Goal: Transaction & Acquisition: Book appointment/travel/reservation

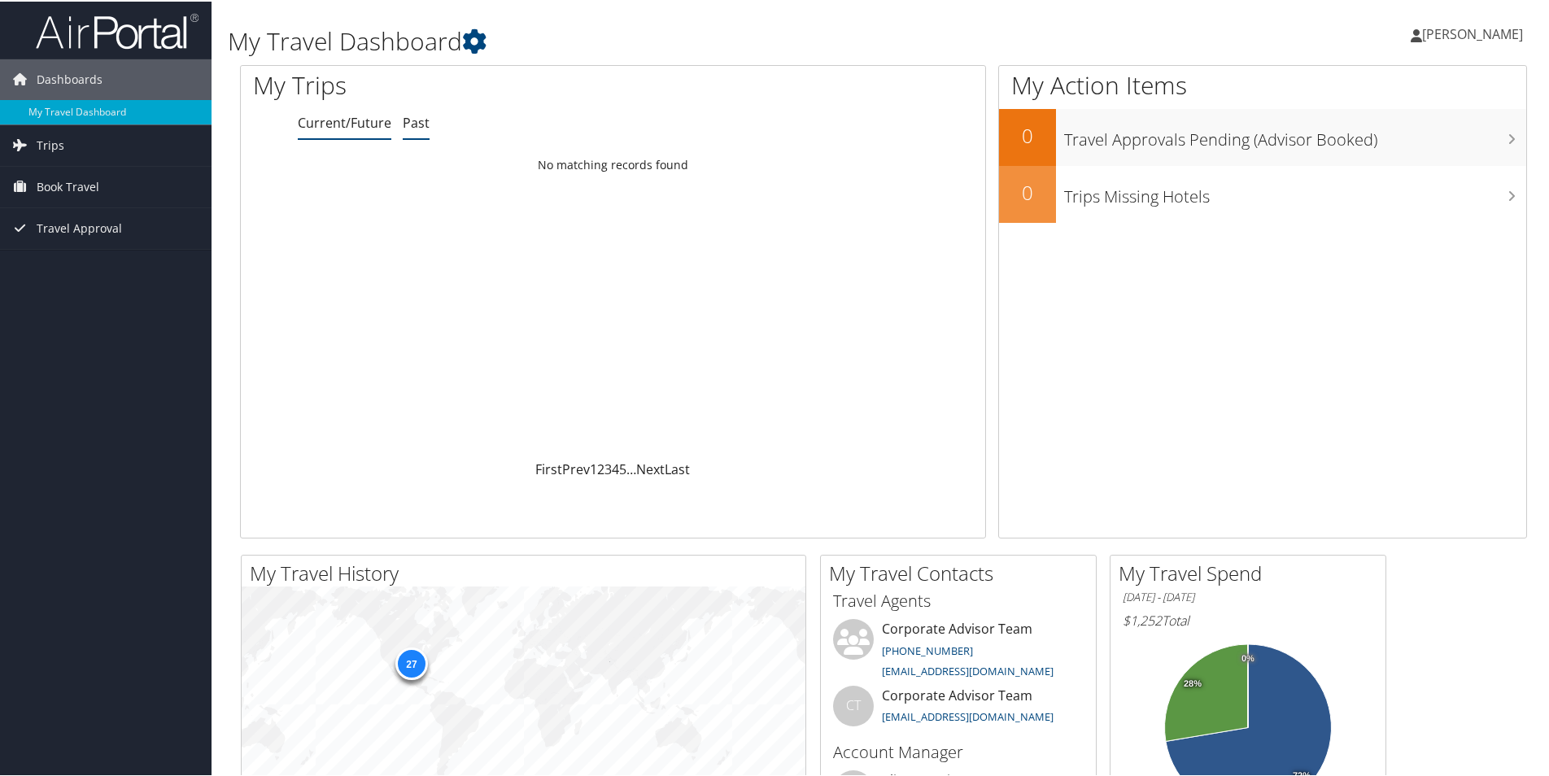
click at [420, 120] on link "Past" at bounding box center [416, 121] width 27 height 18
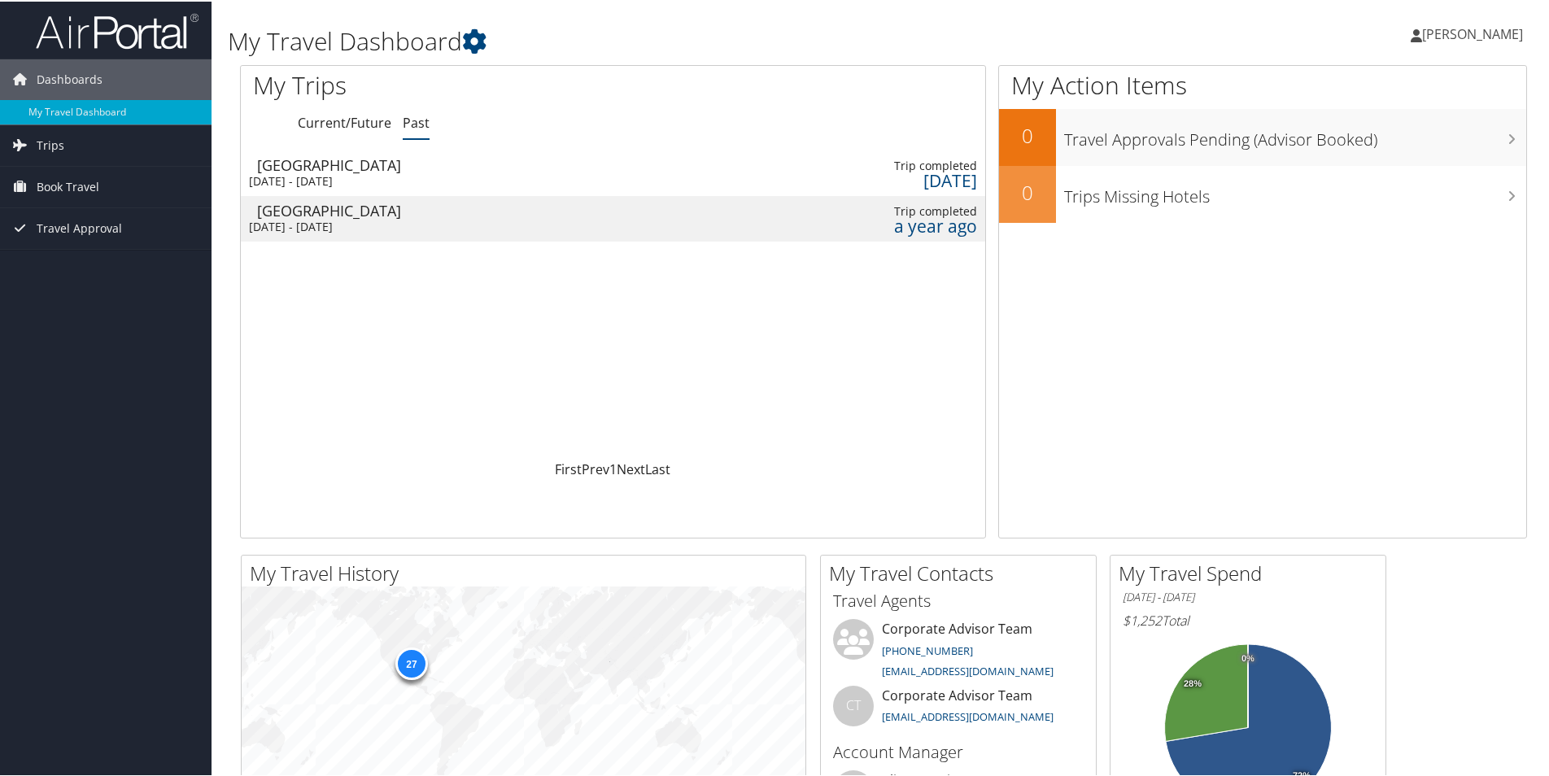
click at [377, 228] on div "Mon 14 Oct 2024 - Wed 16 Oct 2024" at bounding box center [335, 225] width 173 height 15
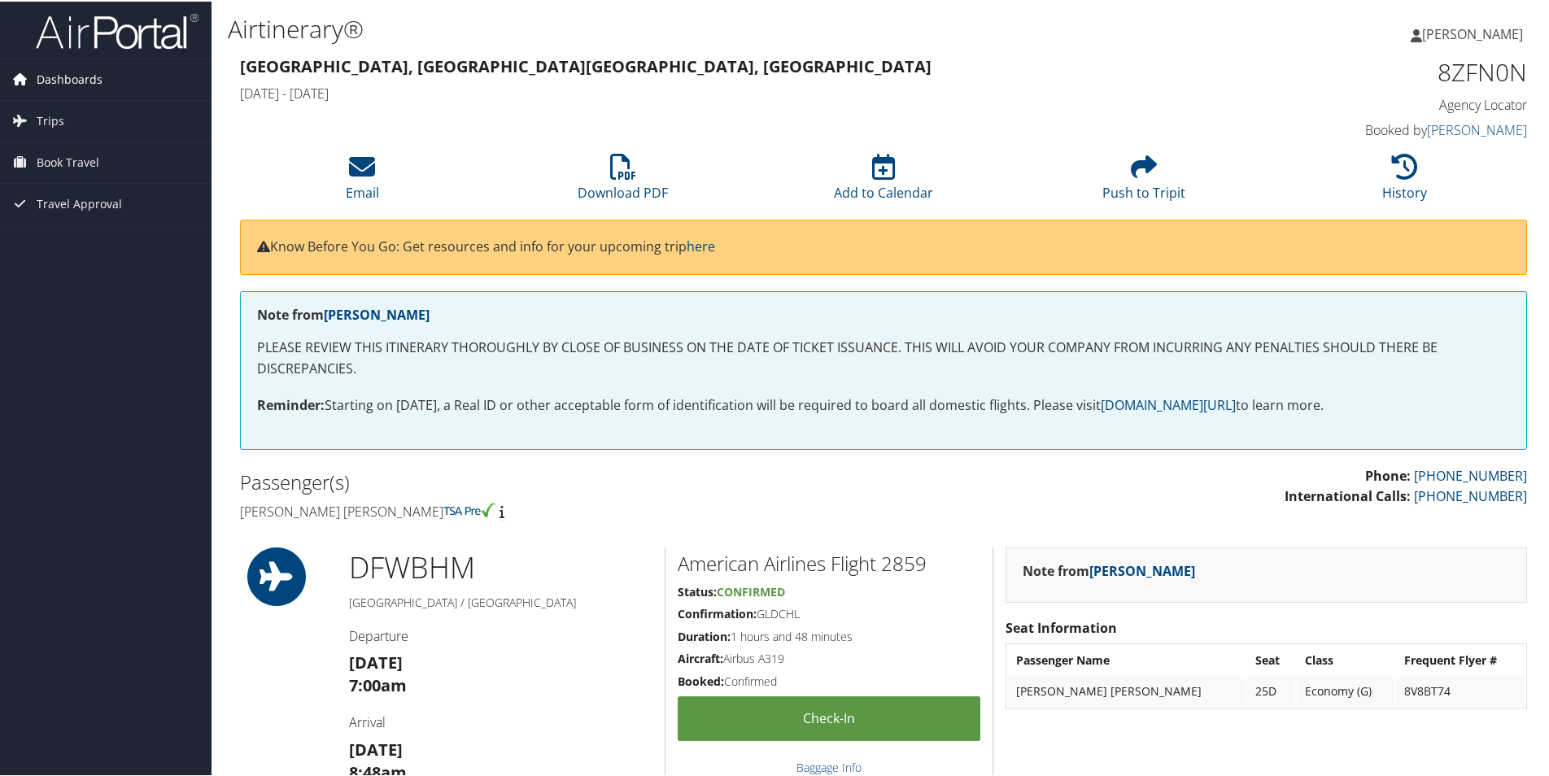
click at [78, 76] on span "Dashboards" at bounding box center [70, 78] width 66 height 41
click at [83, 106] on link "My Travel Dashboard" at bounding box center [105, 110] width 211 height 24
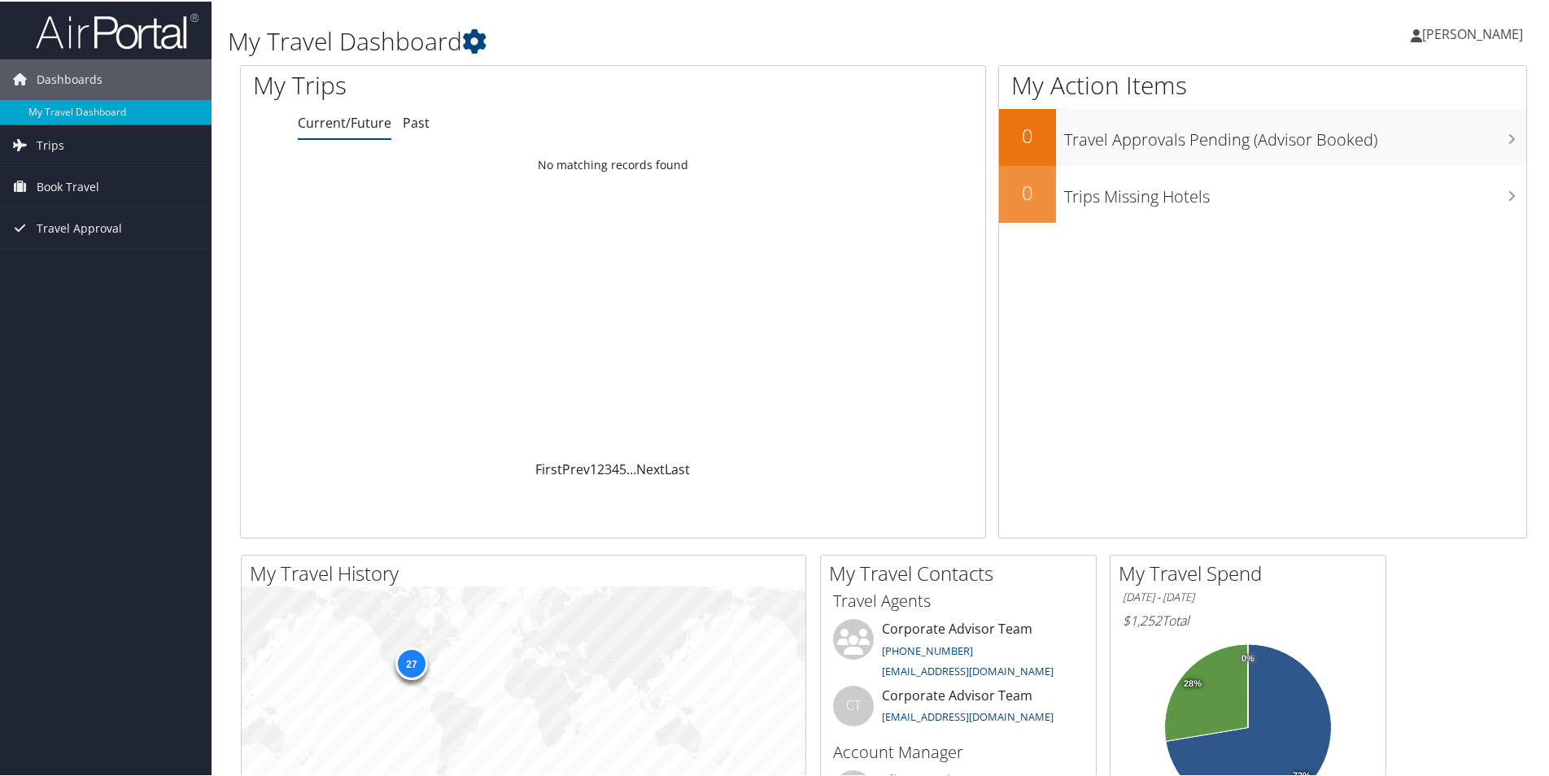
click at [1486, 34] on span "[PERSON_NAME]" at bounding box center [1472, 33] width 101 height 18
click at [994, 20] on div "My Travel Dashboard" at bounding box center [665, 32] width 874 height 49
click at [1489, 86] on icon at bounding box center [1509, 83] width 48 height 28
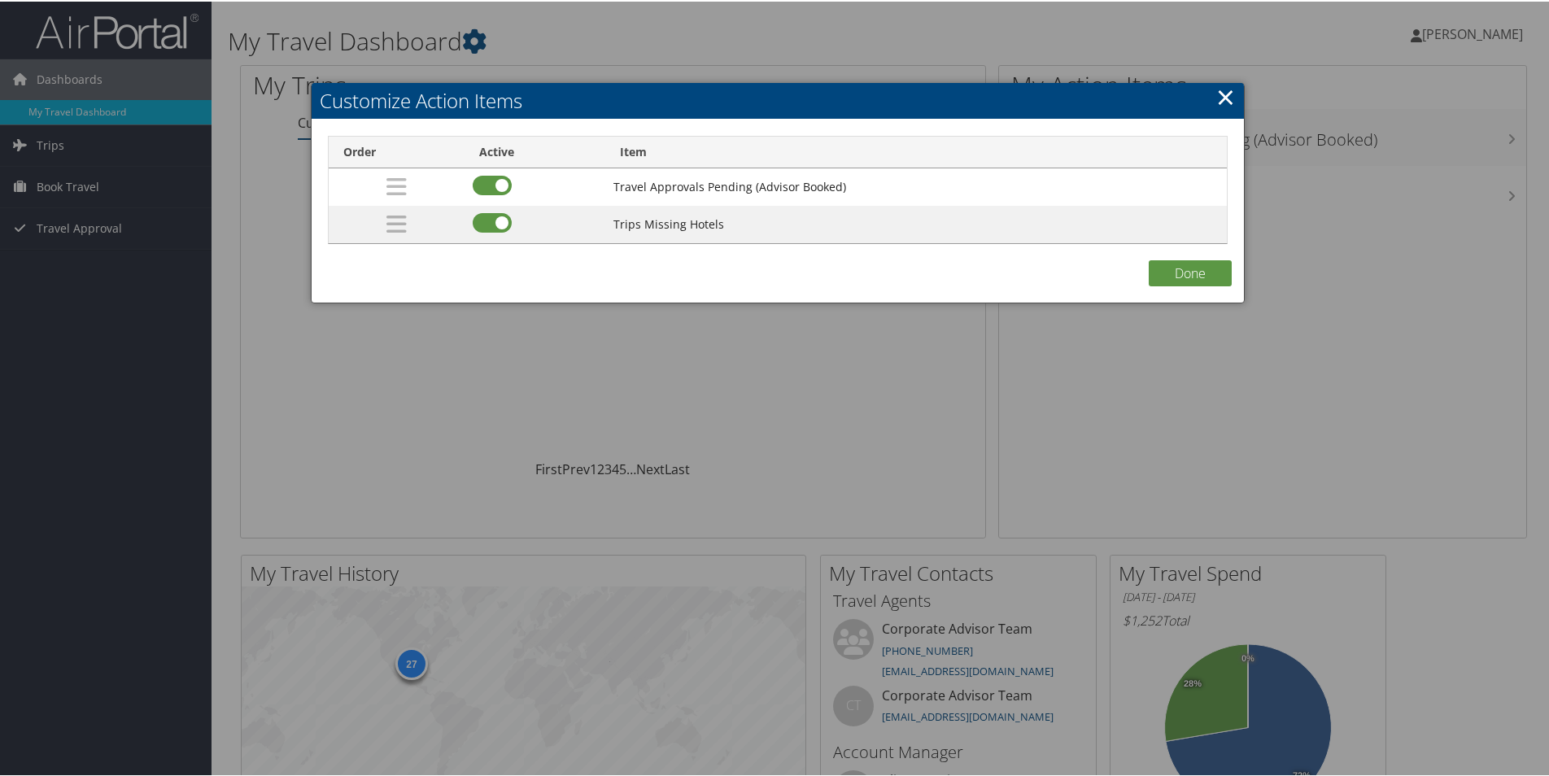
click at [1222, 96] on link "×" at bounding box center [1225, 95] width 19 height 33
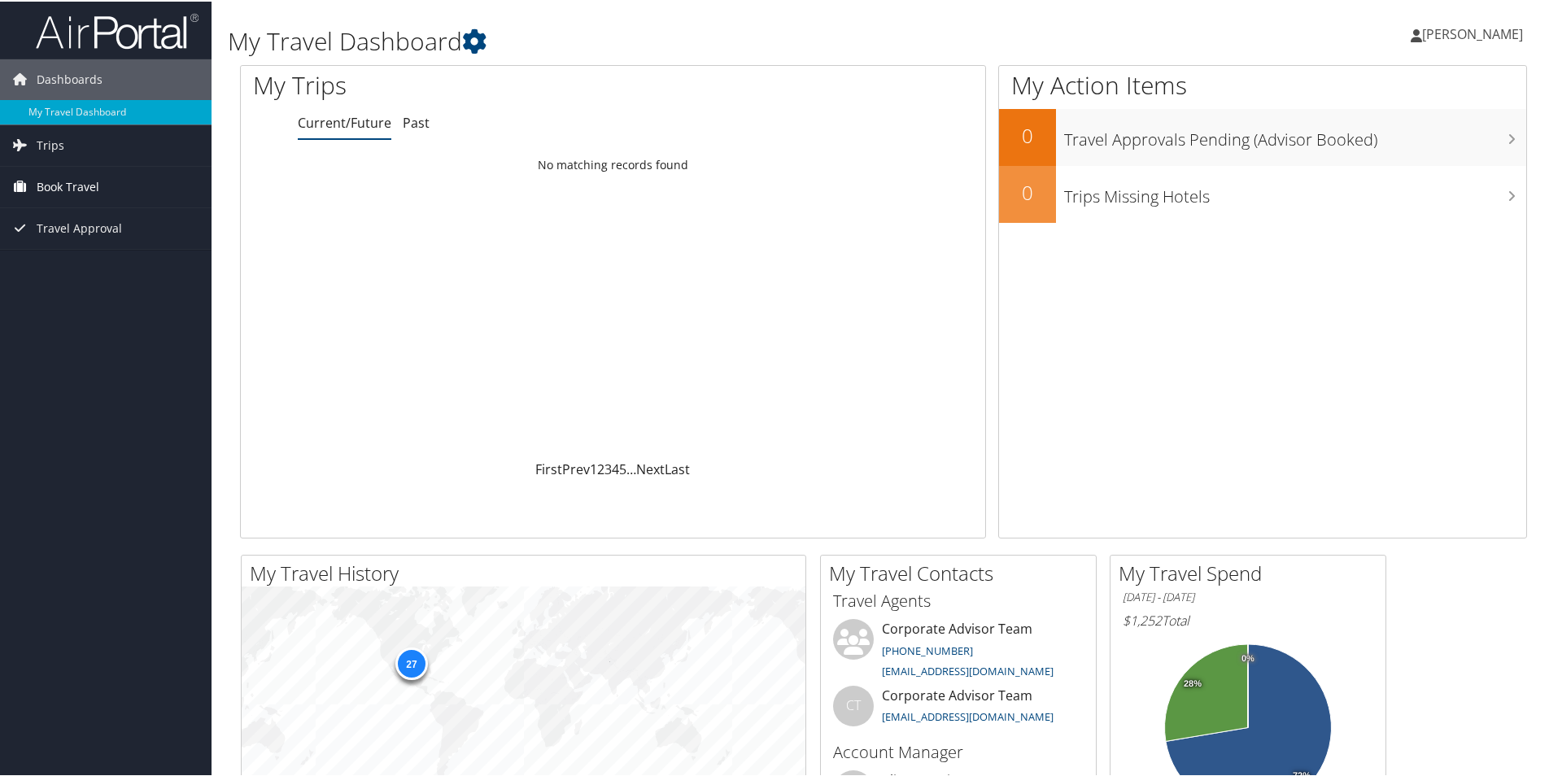
click at [63, 187] on span "Book Travel" at bounding box center [68, 185] width 63 height 41
click at [70, 268] on link "Book/Manage Online Trips" at bounding box center [105, 267] width 211 height 24
